Goal: Information Seeking & Learning: Learn about a topic

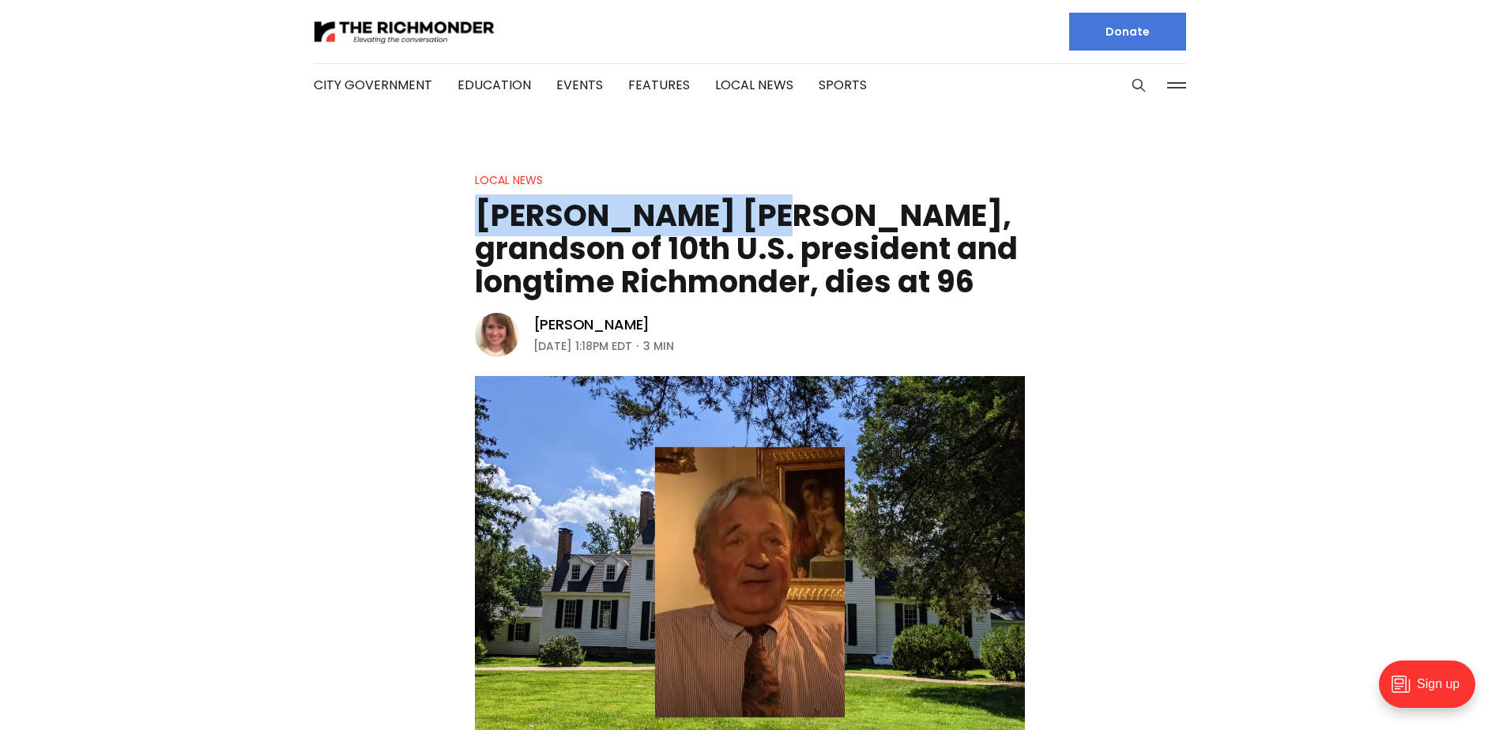
drag, startPoint x: 471, startPoint y: 208, endPoint x: 744, endPoint y: 196, distance: 273.0
click at [734, 195] on header "Local News [PERSON_NAME] [PERSON_NAME], grandson of 10th U.S. president and lon…" at bounding box center [749, 487] width 1499 height 633
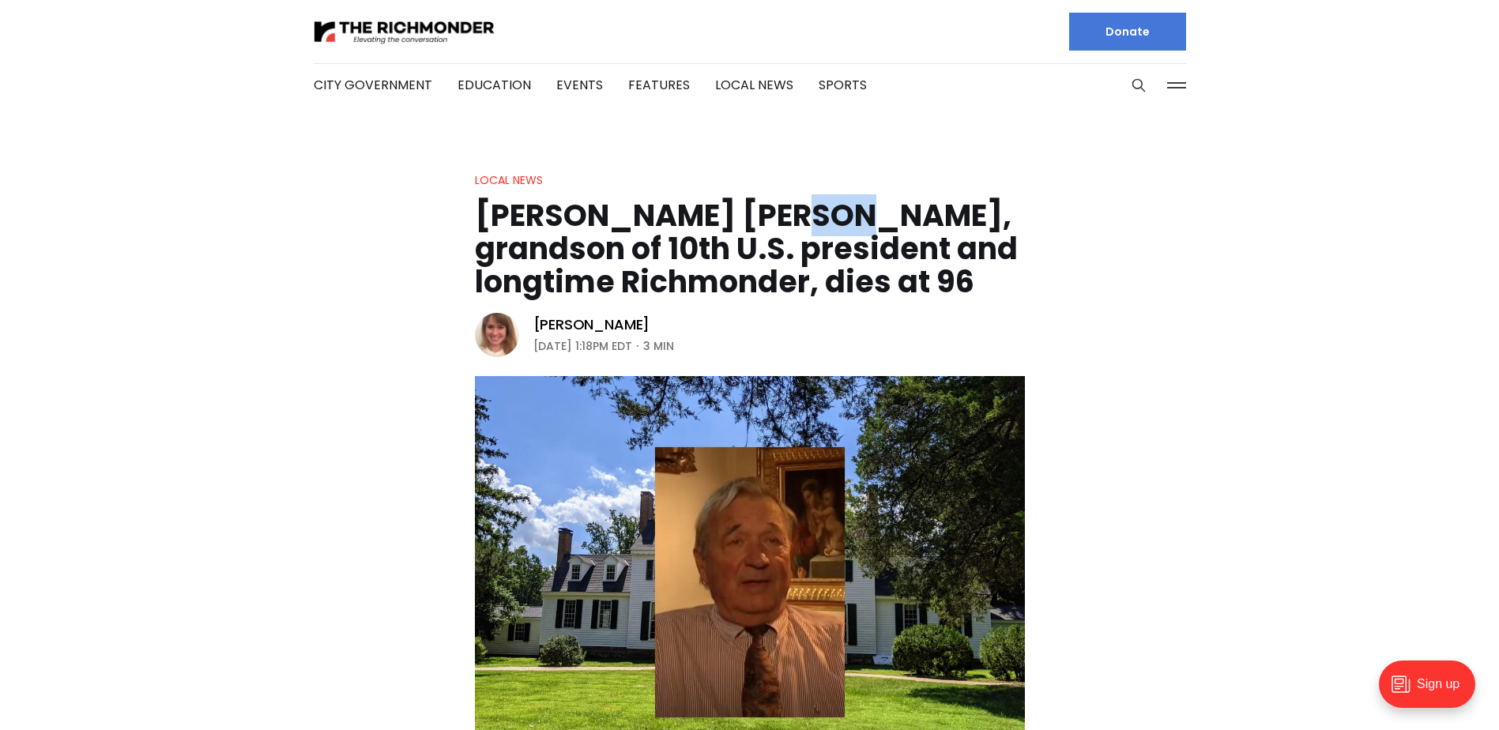
drag, startPoint x: 754, startPoint y: 198, endPoint x: 784, endPoint y: 216, distance: 35.1
click at [784, 216] on h1 "[PERSON_NAME] [PERSON_NAME], grandson of 10th U.S. president and longtime Richm…" at bounding box center [750, 249] width 550 height 100
drag, startPoint x: 784, startPoint y: 216, endPoint x: 794, endPoint y: 220, distance: 11.0
click at [794, 220] on h1 "[PERSON_NAME] [PERSON_NAME], grandson of 10th U.S. president and longtime Richm…" at bounding box center [750, 249] width 550 height 100
click at [781, 215] on h1 "[PERSON_NAME] [PERSON_NAME], grandson of 10th U.S. president and longtime Richm…" at bounding box center [750, 249] width 550 height 100
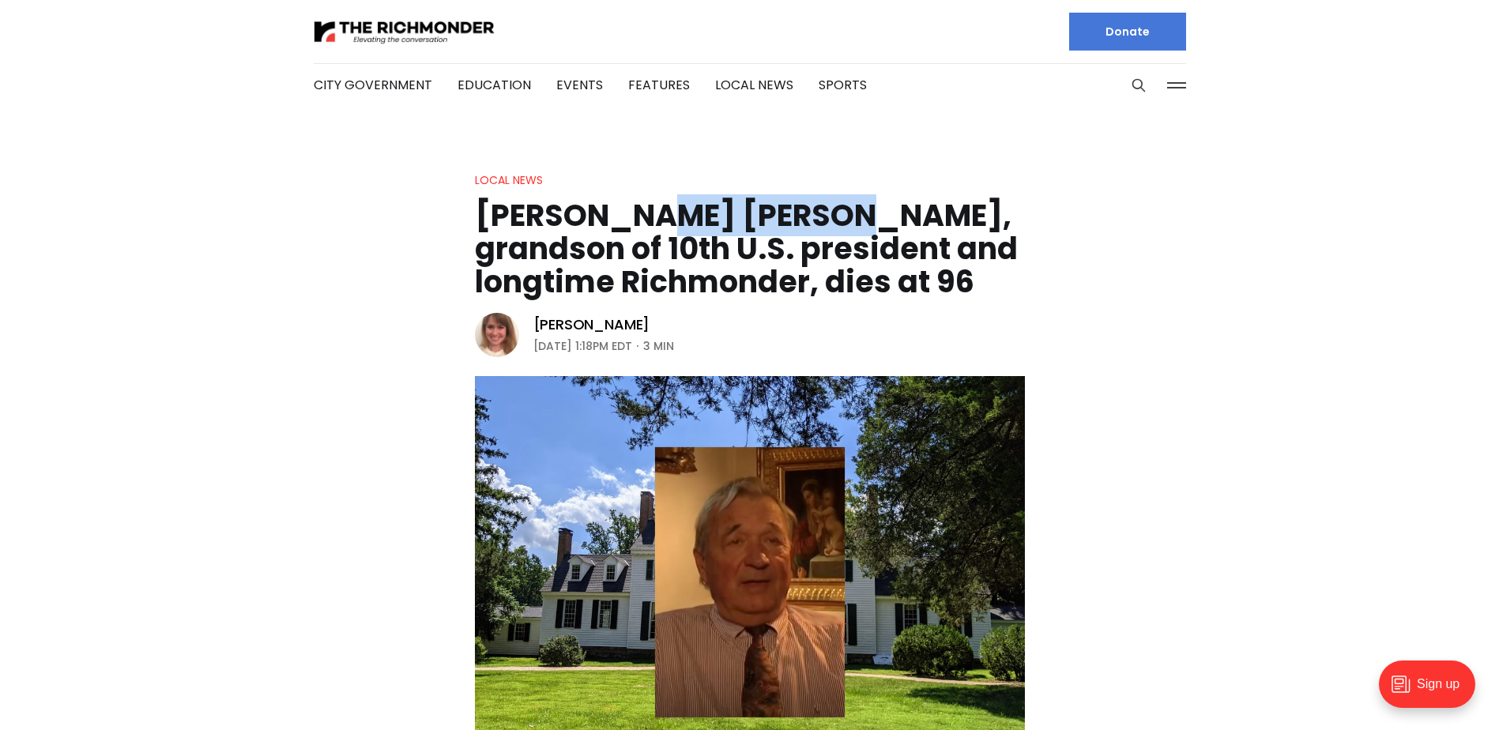
drag, startPoint x: 786, startPoint y: 217, endPoint x: 603, endPoint y: 232, distance: 183.9
click at [603, 232] on h1 "[PERSON_NAME] [PERSON_NAME], grandson of 10th U.S. president and longtime Richm…" at bounding box center [750, 249] width 550 height 100
drag, startPoint x: 603, startPoint y: 232, endPoint x: 562, endPoint y: 241, distance: 42.2
click at [562, 241] on h1 "[PERSON_NAME] [PERSON_NAME], grandson of 10th U.S. president and longtime Richm…" at bounding box center [750, 249] width 550 height 100
click at [877, 274] on h1 "[PERSON_NAME] [PERSON_NAME], grandson of 10th U.S. president and longtime Richm…" at bounding box center [750, 249] width 550 height 100
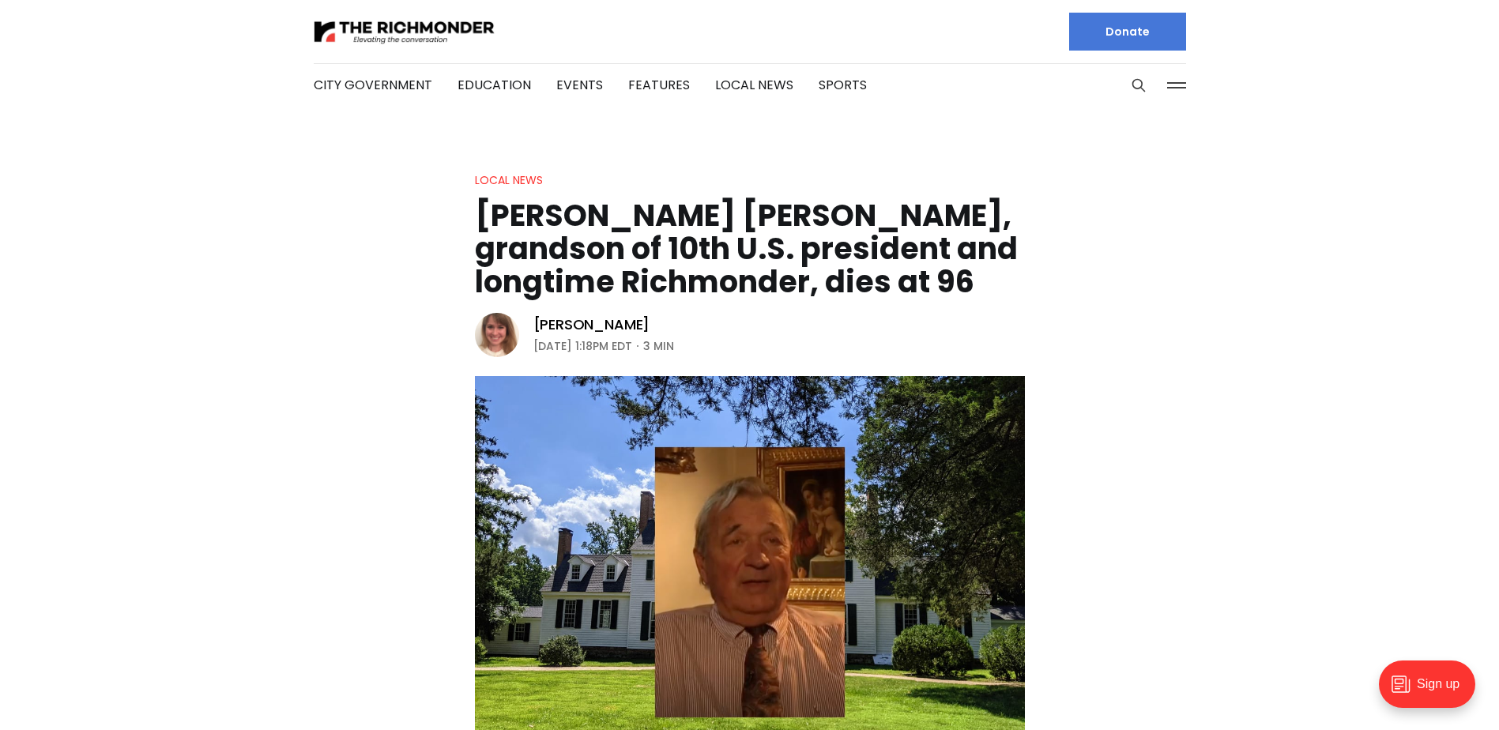
click at [1141, 325] on header "Local News [PERSON_NAME] [PERSON_NAME], grandson of 10th U.S. president and lon…" at bounding box center [749, 487] width 1499 height 633
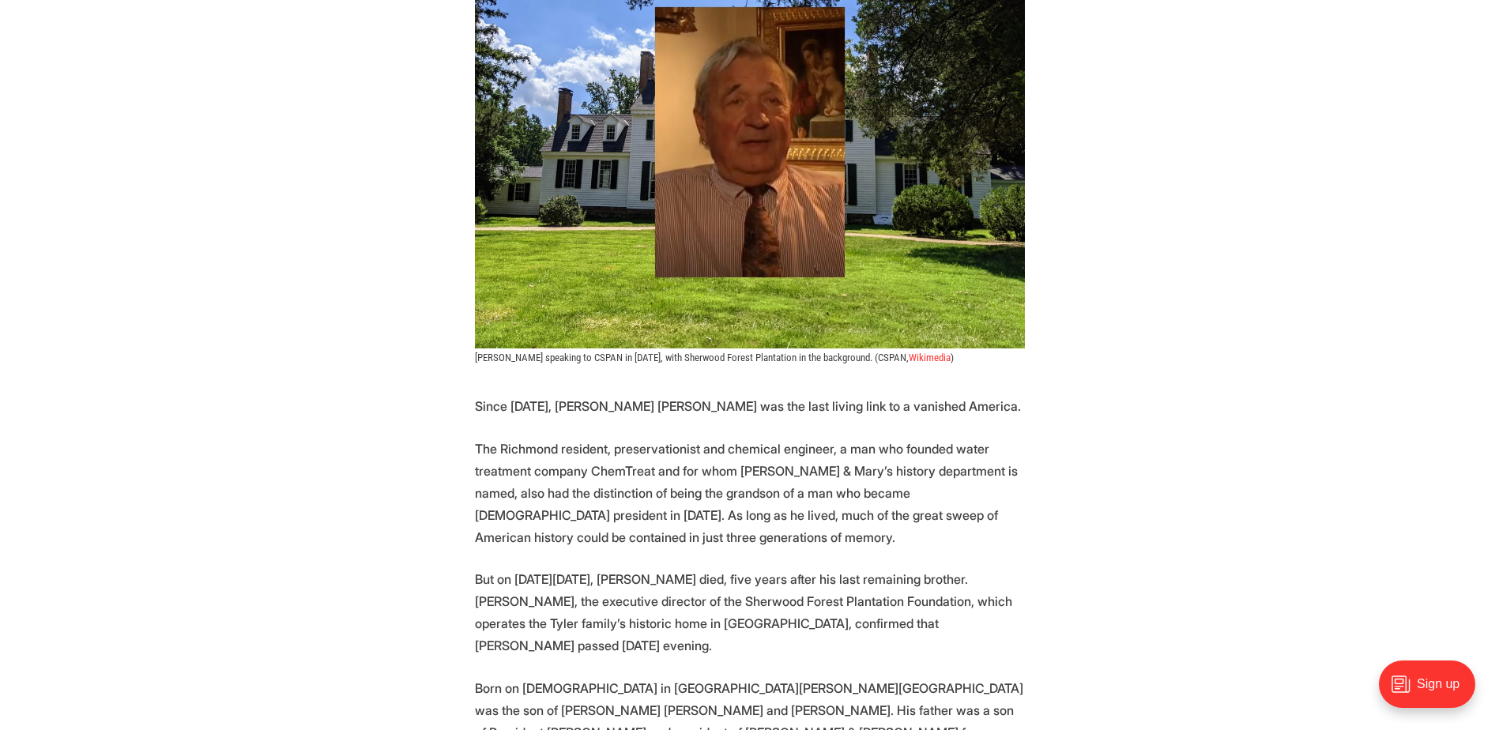
scroll to position [632, 0]
